Goal: Find specific page/section: Find specific page/section

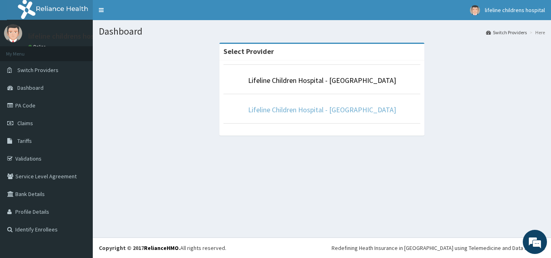
click at [294, 108] on link "Lifeline Children Hospital - [GEOGRAPHIC_DATA]" at bounding box center [322, 109] width 148 height 9
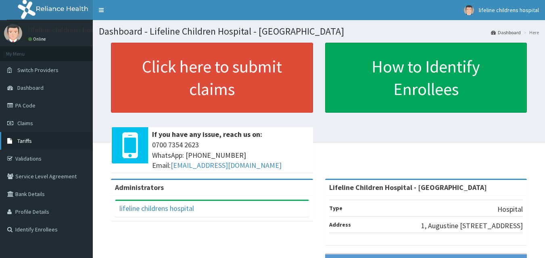
click at [46, 141] on link "Tariffs" at bounding box center [46, 141] width 93 height 18
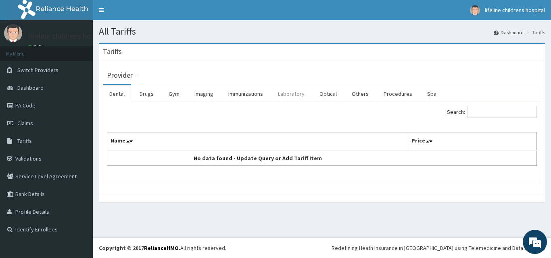
click at [289, 89] on link "Laboratory" at bounding box center [291, 93] width 40 height 17
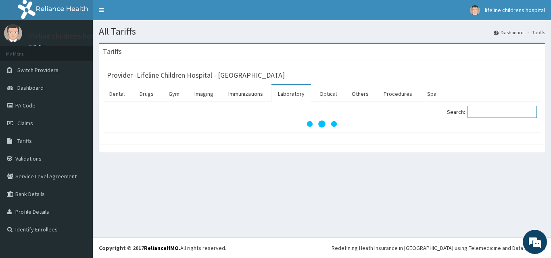
click at [491, 114] on input "Search:" at bounding box center [501, 112] width 69 height 12
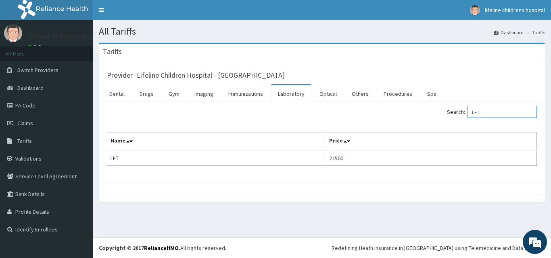
type input "LFT"
